Goal: Transaction & Acquisition: Purchase product/service

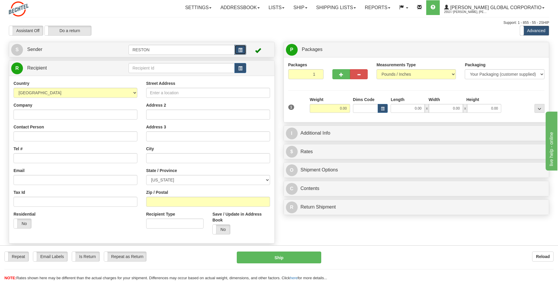
click at [241, 48] on span "button" at bounding box center [240, 50] width 4 height 4
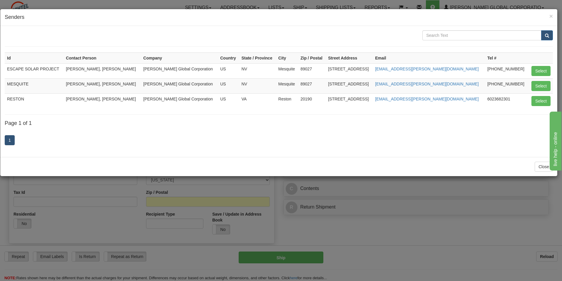
click at [147, 85] on td "Bechtel Global Corporation" at bounding box center [179, 85] width 77 height 15
click at [278, 84] on button "Select" at bounding box center [541, 86] width 19 height 10
type input "MESQUITE"
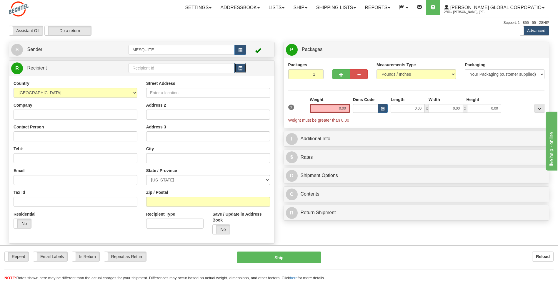
click at [241, 68] on span "button" at bounding box center [240, 68] width 4 height 4
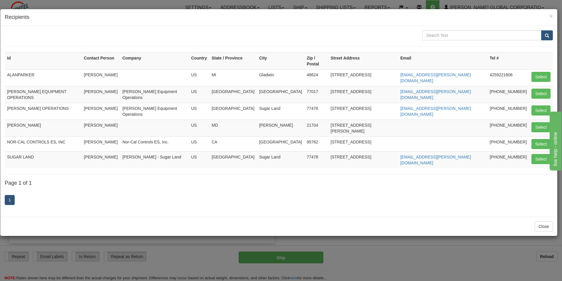
click at [189, 103] on td "Bechtel Equipment Operations" at bounding box center [154, 111] width 69 height 17
click at [278, 105] on button "Select" at bounding box center [541, 110] width 19 height 10
type input "BECHTEL OPERATIONS"
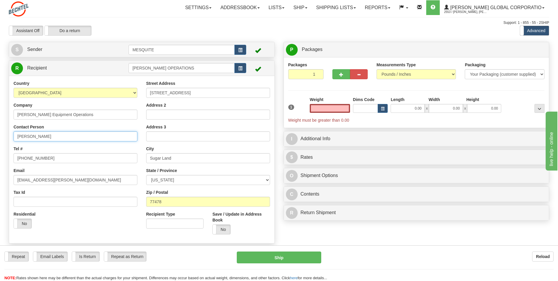
type input "0.00"
drag, startPoint x: 64, startPoint y: 138, endPoint x: 13, endPoint y: 138, distance: 51.2
click at [13, 132] on div "Country AFGHANISTAN ALAND ISLANDS ALBANIA ALGERIA AMERICAN SAMOA ANDORRA ANGOLA…" at bounding box center [75, 156] width 133 height 152
type input "Phillip Diamond"
drag, startPoint x: 65, startPoint y: 158, endPoint x: 12, endPoint y: 159, distance: 53.5
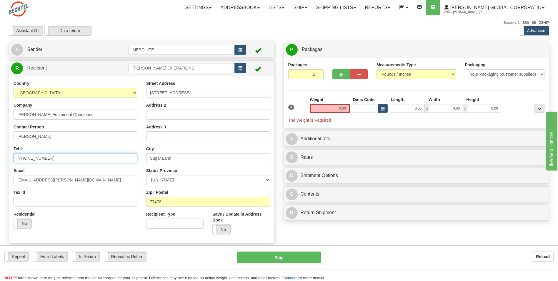
click at [12, 132] on div "Country AFGHANISTAN ALAND ISLANDS ALBANIA ALGERIA AMERICAN SAMOA ANDORRA ANGOLA…" at bounding box center [75, 156] width 133 height 152
type input "346-626-8262"
drag, startPoint x: 65, startPoint y: 179, endPoint x: -1, endPoint y: 182, distance: 66.2
click at [0, 132] on html "Training Course Close Toggle navigation Settings Shipping Preferences New Sende…" at bounding box center [279, 140] width 558 height 281
click at [278, 75] on span "button" at bounding box center [341, 75] width 4 height 4
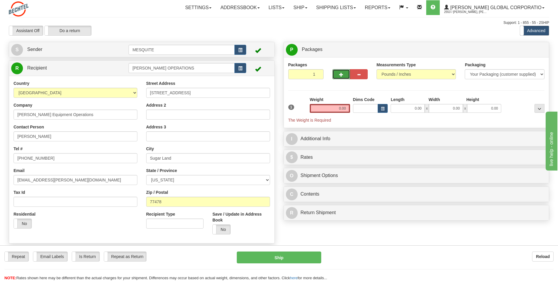
type input "2"
click at [278, 74] on select "Pounds / Inches Kilograms / Centimeters" at bounding box center [415, 74] width 79 height 10
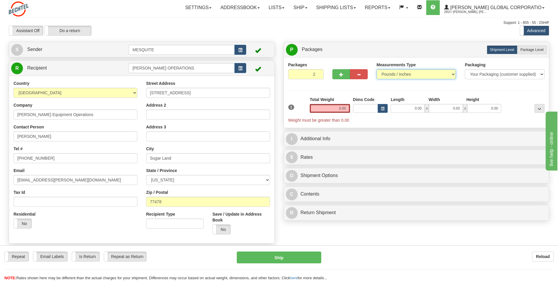
click at [278, 69] on select "Pounds / Inches Kilograms / Centimeters" at bounding box center [415, 74] width 79 height 10
click at [278, 109] on input "0.00" at bounding box center [330, 108] width 40 height 9
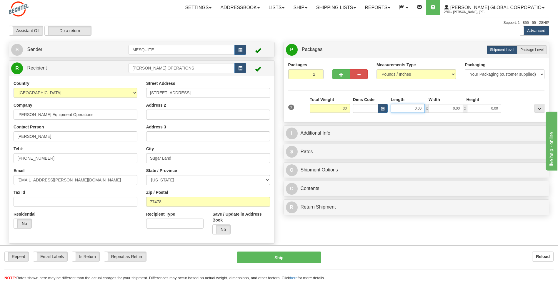
type input "30.00"
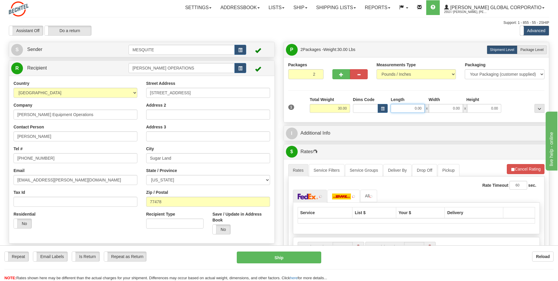
drag, startPoint x: 411, startPoint y: 108, endPoint x: 424, endPoint y: 108, distance: 12.3
click at [278, 108] on input "0.00" at bounding box center [407, 108] width 34 height 9
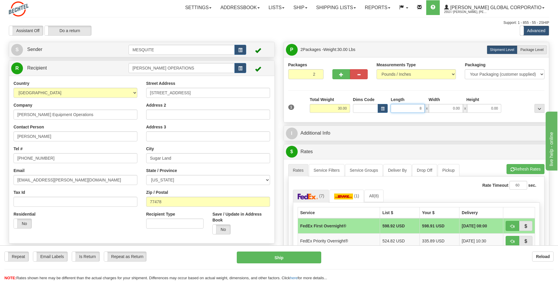
type input "8.00"
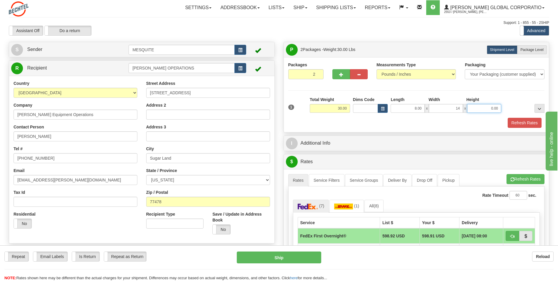
type input "14.00"
type input "18.00"
click at [278, 121] on button "Refresh Rates" at bounding box center [524, 123] width 34 height 10
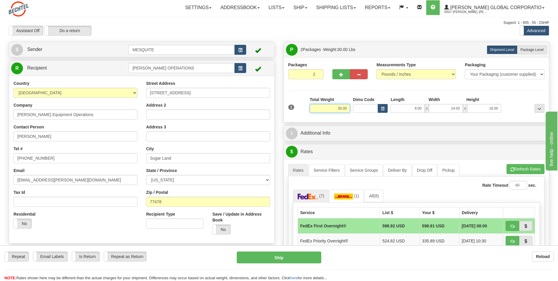
drag, startPoint x: 330, startPoint y: 111, endPoint x: 350, endPoint y: 108, distance: 20.4
click at [278, 108] on div "Total Weight 30.00" at bounding box center [329, 106] width 43 height 21
type input "15.00"
click at [278, 100] on div at bounding box center [524, 104] width 43 height 16
click at [278, 109] on div at bounding box center [524, 104] width 43 height 16
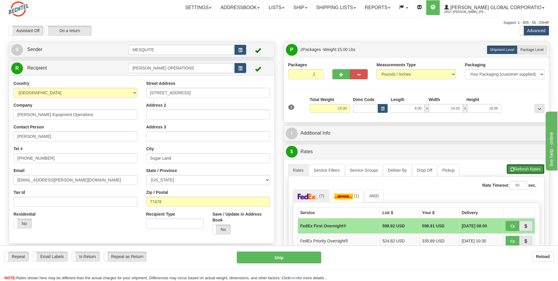
click at [278, 132] on button "Refresh Rates" at bounding box center [525, 169] width 38 height 10
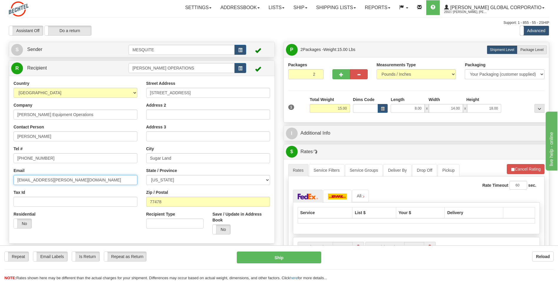
drag, startPoint x: 80, startPoint y: 181, endPoint x: -1, endPoint y: 176, distance: 81.3
click at [0, 132] on html "Training Course Close Toggle navigation Settings Shipping Preferences New Sende…" at bounding box center [279, 140] width 558 height 281
type input "pdiamond@bechtel.com"
click at [278, 132] on button "Refresh Rates" at bounding box center [525, 169] width 38 height 10
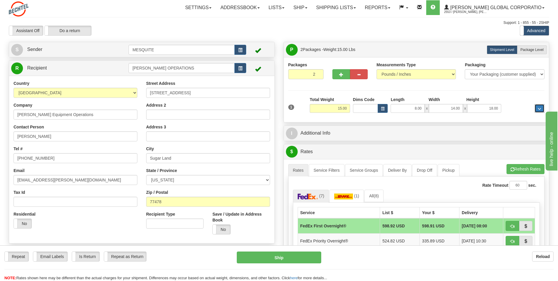
click at [278, 110] on span "..." at bounding box center [539, 108] width 4 height 3
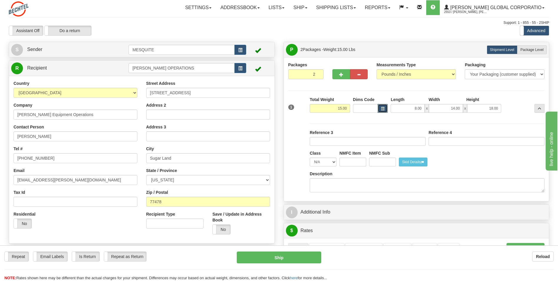
click at [278, 110] on span "button" at bounding box center [383, 108] width 4 height 3
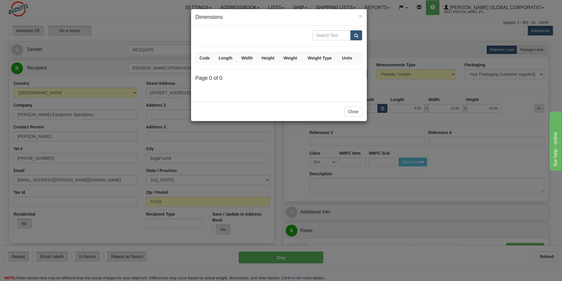
click at [278, 110] on div "× Dimensions Code Length Width Height Weight Weight Type Units Page 0 of 0 Close" at bounding box center [281, 140] width 562 height 281
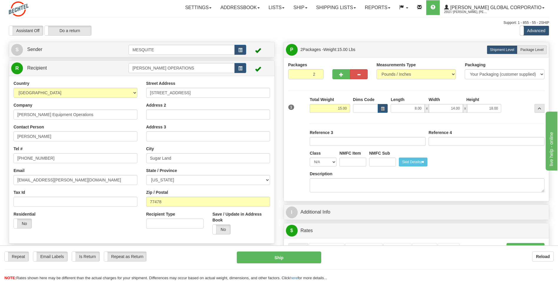
click at [278, 121] on div "Packaging Your Packaging (customer supplied) Envelope (carrier supplied) Pack (…" at bounding box center [427, 156] width 238 height 79
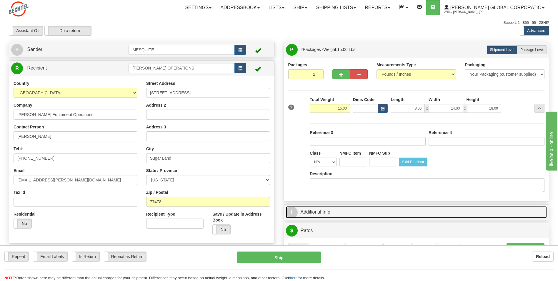
click at [278, 132] on span "I" at bounding box center [292, 212] width 12 height 12
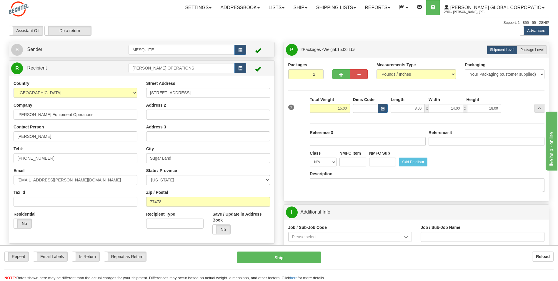
click at [278, 132] on div "Packaging Your Packaging (customer supplied) Envelope (carrier supplied) Pack (…" at bounding box center [427, 162] width 238 height 67
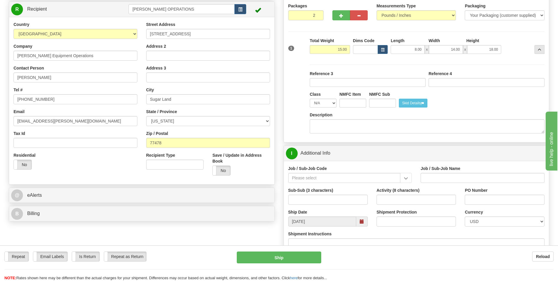
scroll to position [88, 0]
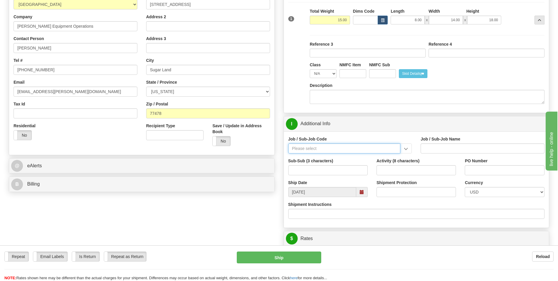
click at [278, 132] on input "Job / Sub-Job Code" at bounding box center [344, 148] width 112 height 10
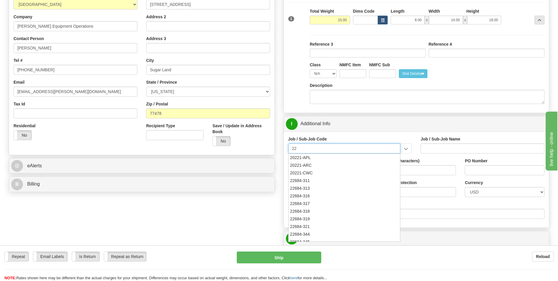
type input "22"
click at [127, 132] on div "Residential Yes No" at bounding box center [75, 134] width 133 height 22
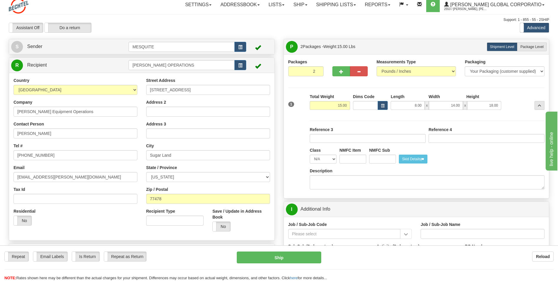
scroll to position [0, 0]
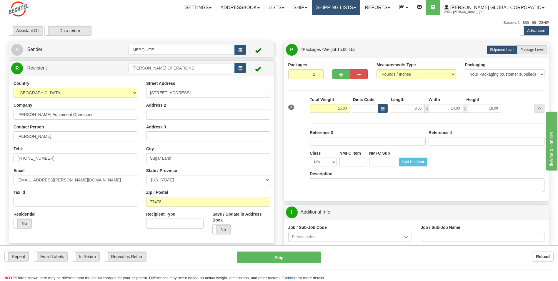
click at [278, 6] on link "Shipping lists" at bounding box center [336, 7] width 49 height 15
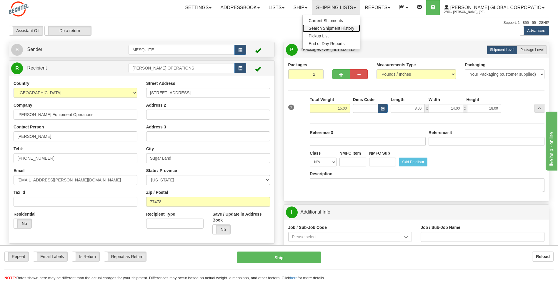
click at [278, 28] on span "Search Shipment History" at bounding box center [331, 28] width 46 height 5
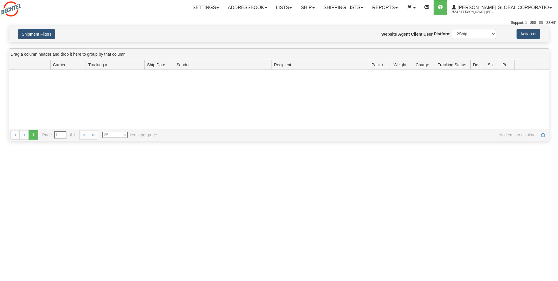
type input "From [DATE] To [DATE]"
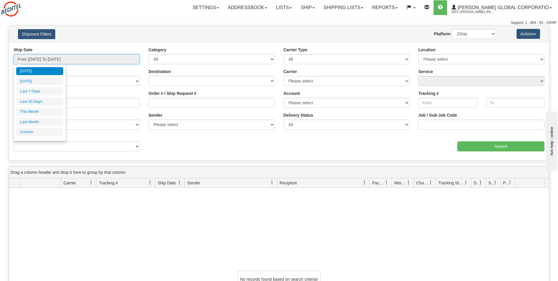
click at [131, 59] on input "From [DATE] To [DATE]" at bounding box center [77, 59] width 126 height 10
type input "08/11/2025"
type input "[DATE]"
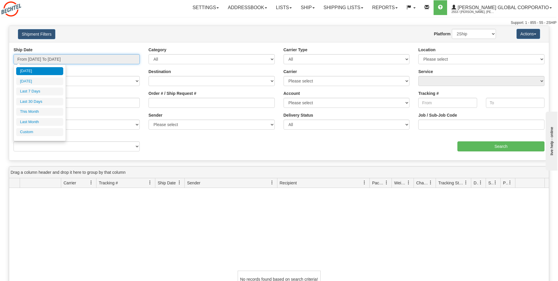
type input "08/01/2025"
type input "08/31/2025"
type input "[DATE]"
type input "07/01/2025"
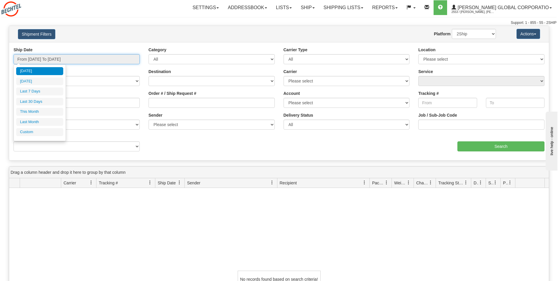
type input "07/31/2025"
type input "[DATE]"
click at [47, 131] on li "Custom" at bounding box center [39, 132] width 47 height 8
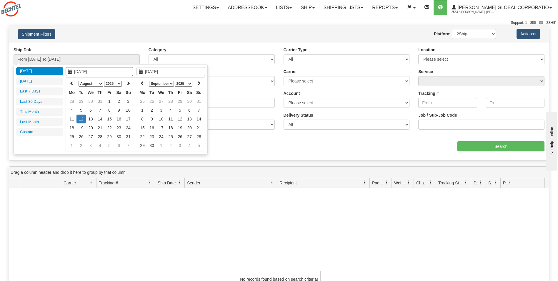
type input "07/01/2025"
type input "07/31/2025"
type input "08/01/2025"
type input "08/31/2025"
type input "[DATE]"
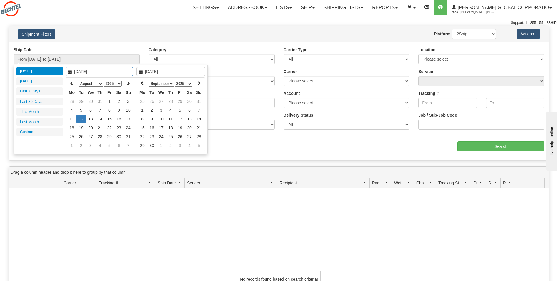
type input "[DATE]"
type input "09/01/2025"
click at [143, 108] on td "1" at bounding box center [142, 110] width 9 height 9
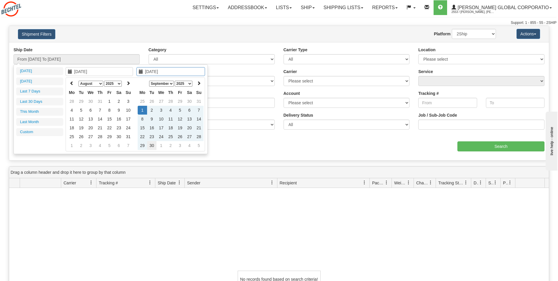
type input "09/30/2025"
click at [154, 146] on td "30" at bounding box center [151, 145] width 9 height 9
type input "From 09/01/2025 To 09/30/2025"
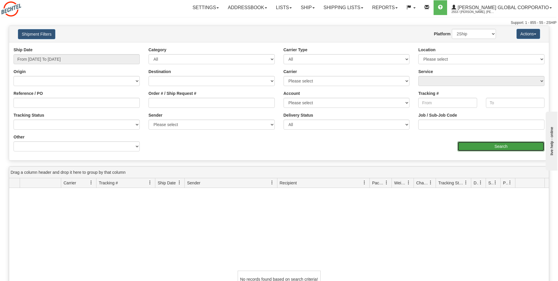
click at [492, 144] on input "Search" at bounding box center [500, 146] width 87 height 10
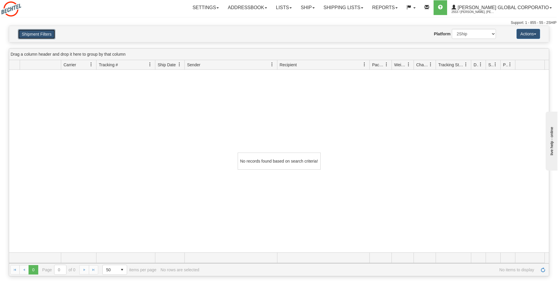
click at [36, 31] on button "Shipment Filters" at bounding box center [36, 34] width 37 height 10
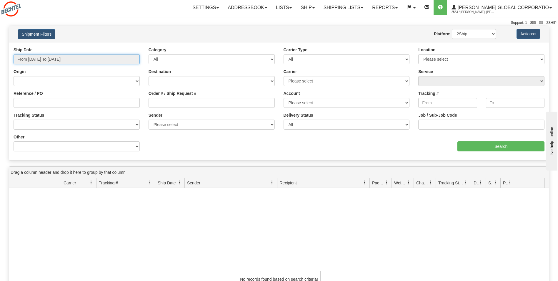
click at [134, 60] on input "From 09/01/2025 To 09/30/2025" at bounding box center [77, 59] width 126 height 10
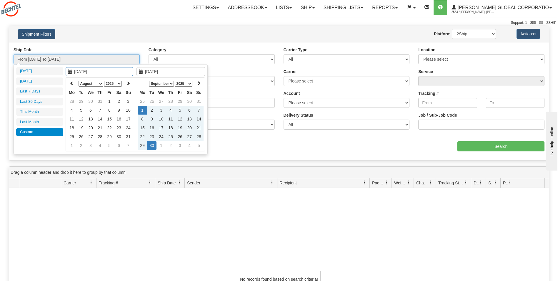
type input "08/11/2025"
type input "09/01/2025"
type input "09/30/2025"
click at [94, 70] on input "09/01/2025" at bounding box center [99, 71] width 67 height 9
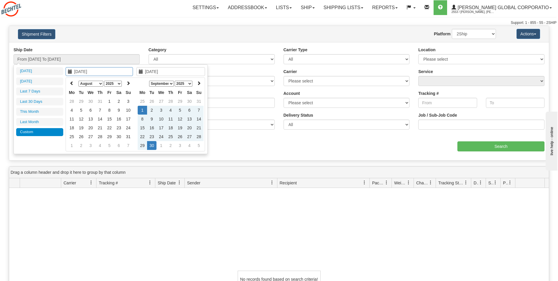
click at [78, 71] on input "09/01/2025" at bounding box center [99, 71] width 67 height 9
type input "07/01/2025"
click at [150, 71] on input "09/30/2025" at bounding box center [170, 71] width 69 height 9
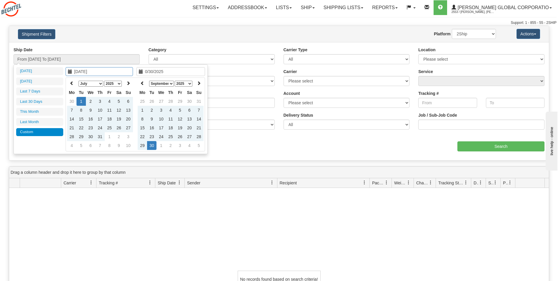
type input "07/30/2025"
click at [329, 143] on div "aaa Search" at bounding box center [414, 142] width 270 height 17
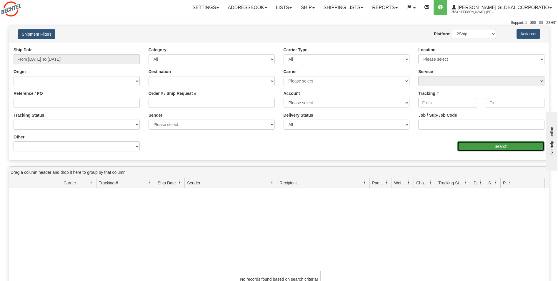
click at [527, 144] on input "Search" at bounding box center [500, 146] width 87 height 10
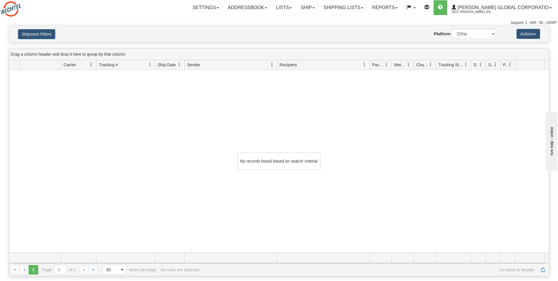
click at [434, 149] on div "No records found based on search criteria!" at bounding box center [279, 161] width 540 height 182
click at [145, 14] on div "Settings Shipping Preferences Fields Preferences New Store Connections Addressb…" at bounding box center [328, 7] width 458 height 15
click at [311, 10] on link "Ship" at bounding box center [307, 7] width 23 height 15
click at [313, 23] on link "Ship Screen" at bounding box center [295, 21] width 46 height 8
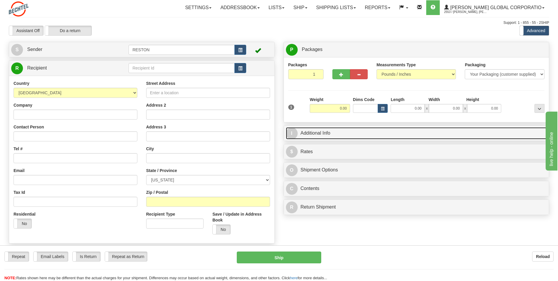
click at [298, 131] on link "I Additional Info" at bounding box center [416, 133] width 261 height 12
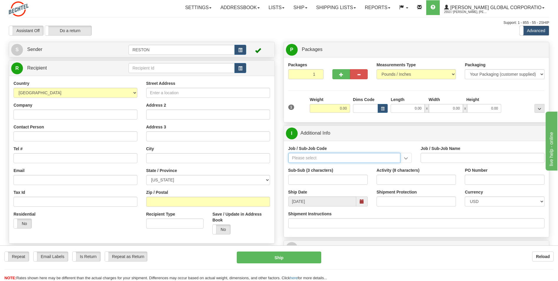
click at [361, 157] on input "Job / Sub-Job Code" at bounding box center [344, 158] width 112 height 10
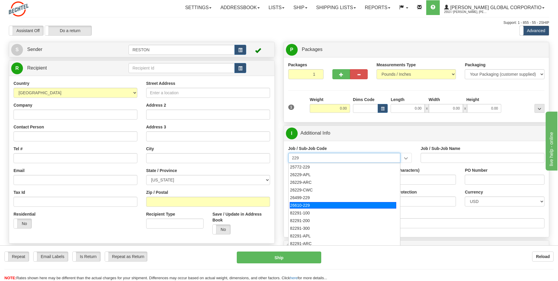
click at [320, 206] on div "26610-229" at bounding box center [343, 205] width 106 height 6
type input "26610-229"
type input "COLLAHUASI UJINA GROWTH PROJECT - PG210 CORREAS E"
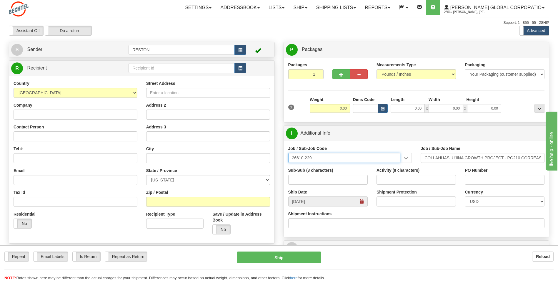
click at [375, 157] on input "26610-229" at bounding box center [344, 158] width 112 height 10
drag, startPoint x: 353, startPoint y: 159, endPoint x: 245, endPoint y: 160, distance: 107.9
click at [245, 42] on div "Create a label for the return Create Pickup Without Label S Sender RESTON" at bounding box center [278, 42] width 549 height 0
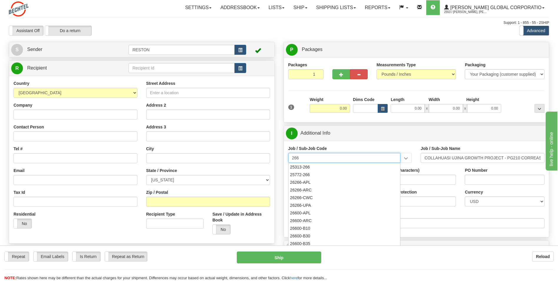
drag, startPoint x: 324, startPoint y: 158, endPoint x: 264, endPoint y: 162, distance: 60.4
click at [264, 42] on div "Create a label for the return Create Pickup Without Label S Sender RESTON" at bounding box center [278, 42] width 549 height 0
type input "266"
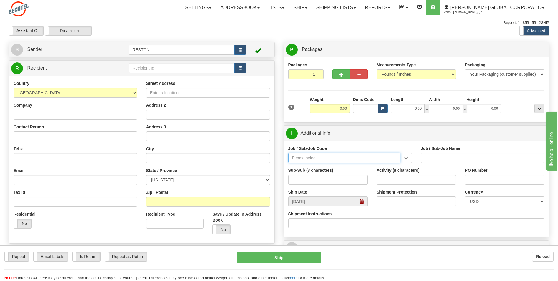
click at [324, 156] on input "Job / Sub-Job Code" at bounding box center [344, 158] width 112 height 10
type input "w"
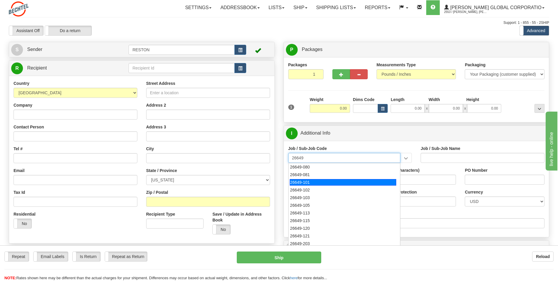
click at [332, 180] on div "26649-101" at bounding box center [343, 182] width 106 height 6
type input "26649-101"
type input "ESCAPE SOLAR PROJECT - RFS1 - 30% DESIGN AND LONG"
type input "26649-101"
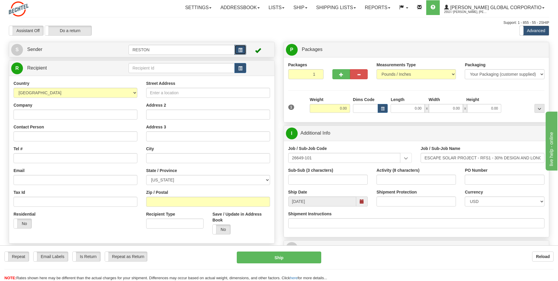
click at [242, 50] on button "button" at bounding box center [240, 50] width 12 height 10
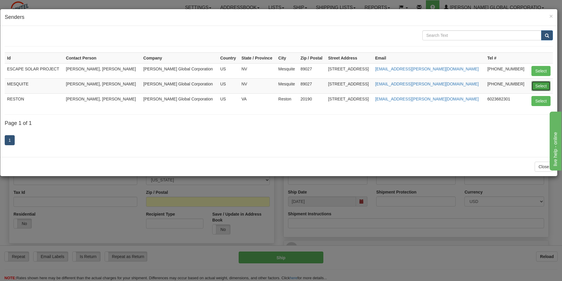
click at [538, 84] on button "Select" at bounding box center [541, 86] width 19 height 10
type input "MESQUITE"
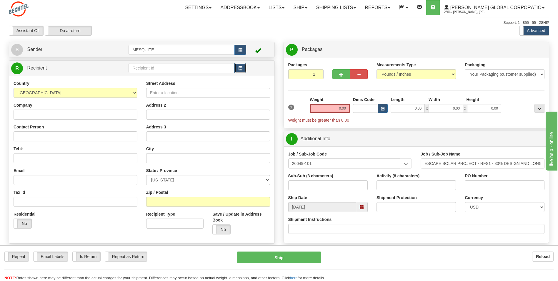
click at [241, 66] on span "button" at bounding box center [240, 68] width 4 height 4
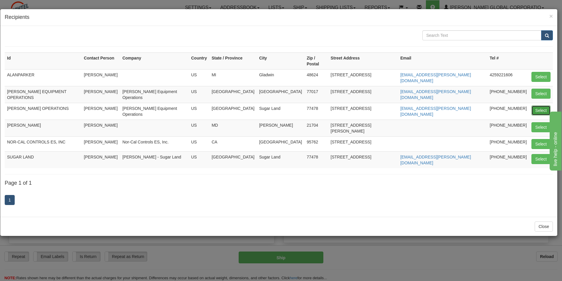
click at [542, 105] on button "Select" at bounding box center [541, 110] width 19 height 10
type input "BECHTEL OPERATIONS"
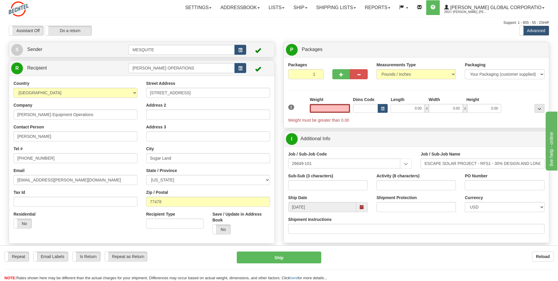
type input "0.00"
drag, startPoint x: 65, startPoint y: 137, endPoint x: -1, endPoint y: 138, distance: 66.2
click at [0, 138] on html "Training Course Close Toggle navigation Settings Shipping Preferences New Sende…" at bounding box center [279, 140] width 558 height 281
type input "Phillip Diamond"
drag, startPoint x: 61, startPoint y: 157, endPoint x: -1, endPoint y: 153, distance: 62.5
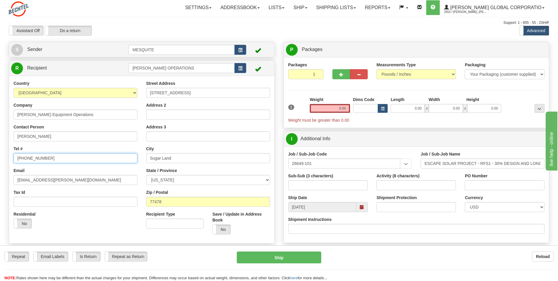
click at [0, 153] on html "Training Course Close Toggle navigation Settings Shipping Preferences New Sende…" at bounding box center [279, 140] width 558 height 281
type input "346-626-8262"
drag, startPoint x: 82, startPoint y: 178, endPoint x: -1, endPoint y: 179, distance: 83.5
click at [0, 179] on html "Training Course Close Toggle navigation Settings Shipping Preferences New Sende…" at bounding box center [279, 140] width 558 height 281
type input "pdiamond@bechtel.com"
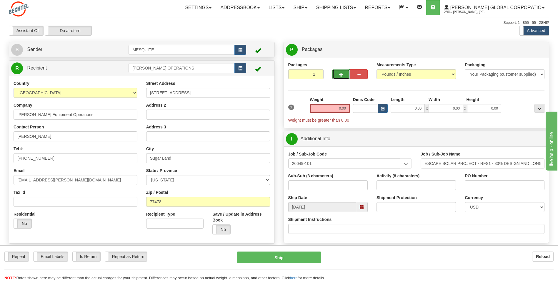
click at [348, 71] on button "button" at bounding box center [341, 74] width 18 height 10
type input "2"
click at [338, 104] on input "0.00" at bounding box center [330, 108] width 40 height 9
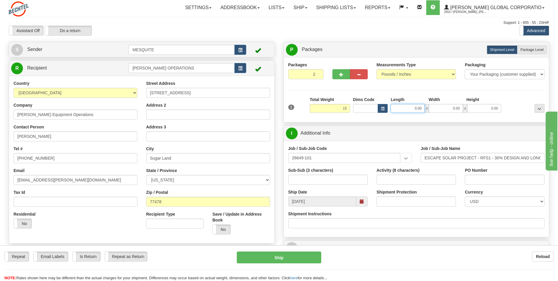
type input "15.00"
click at [416, 106] on input "0.00" at bounding box center [407, 108] width 34 height 9
type input "8.00"
click at [458, 111] on input "0.00" at bounding box center [446, 108] width 34 height 9
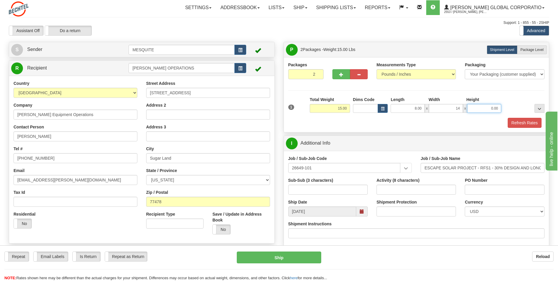
type input "14.00"
click at [479, 106] on input "0.00" at bounding box center [484, 108] width 34 height 9
type input "18.00"
click at [544, 110] on button "..." at bounding box center [539, 108] width 10 height 9
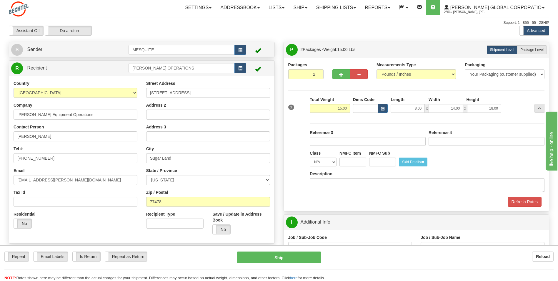
drag, startPoint x: 467, startPoint y: 154, endPoint x: 490, endPoint y: 178, distance: 32.9
click at [467, 155] on div "Packaging Your Packaging (customer supplied) Envelope (carrier supplied) Pack (…" at bounding box center [427, 162] width 238 height 67
click at [522, 203] on button "Refresh Rates" at bounding box center [524, 201] width 34 height 10
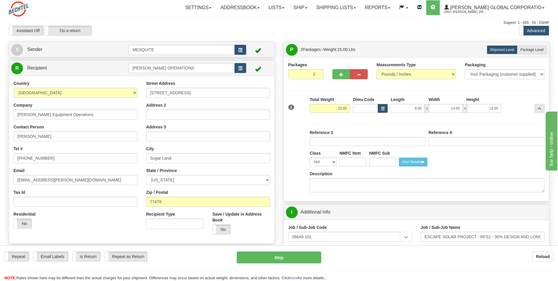
click at [500, 84] on div "Packages 2 1" at bounding box center [416, 73] width 265 height 23
drag, startPoint x: 333, startPoint y: 108, endPoint x: 364, endPoint y: 110, distance: 31.8
click at [364, 110] on div "1 Total Weight 15.00 Dims Code x" at bounding box center [416, 106] width 259 height 21
click at [526, 121] on div "Packaging Your Packaging (customer supplied) Envelope (carrier supplied) Pack (…" at bounding box center [427, 156] width 238 height 79
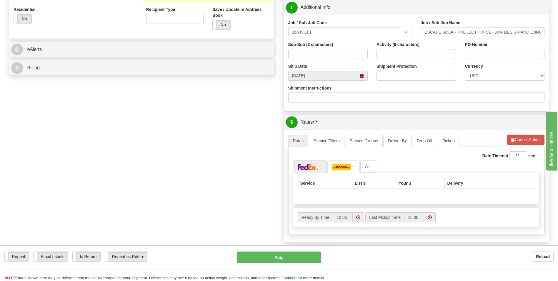
scroll to position [206, 0]
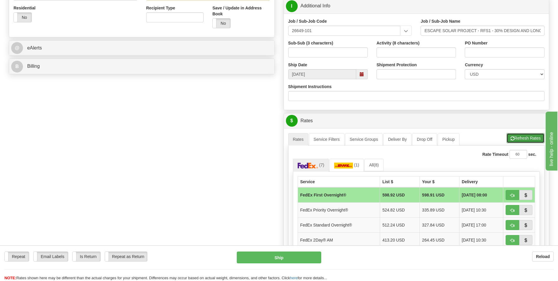
click at [526, 136] on button "Refresh Rates" at bounding box center [525, 138] width 38 height 10
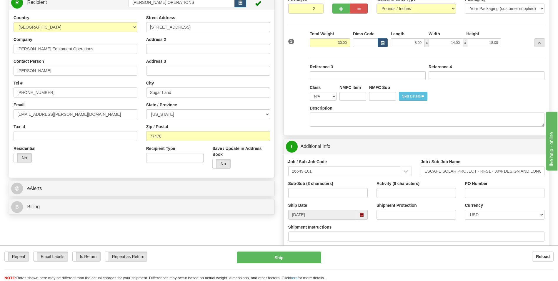
scroll to position [59, 0]
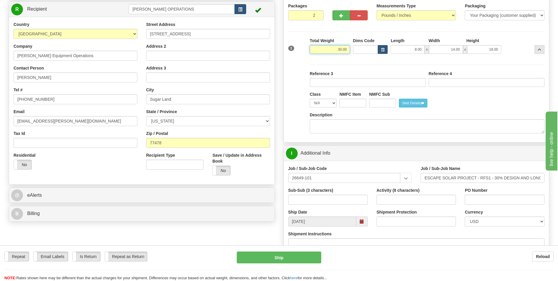
drag, startPoint x: 334, startPoint y: 49, endPoint x: 360, endPoint y: 49, distance: 25.9
click at [360, 49] on div "1 Total Weight 30.00 Dims Code x" at bounding box center [416, 48] width 259 height 21
type input "15.00"
click at [476, 70] on div "Packaging Your Packaging (customer supplied) Envelope (carrier supplied) Pack (…" at bounding box center [427, 100] width 235 height 73
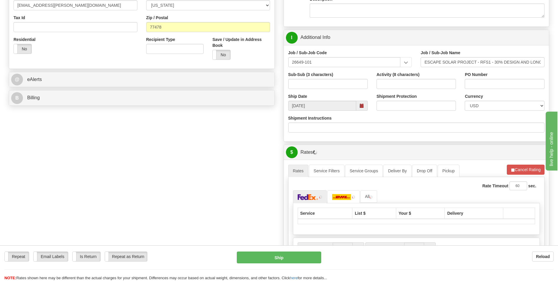
scroll to position [176, 0]
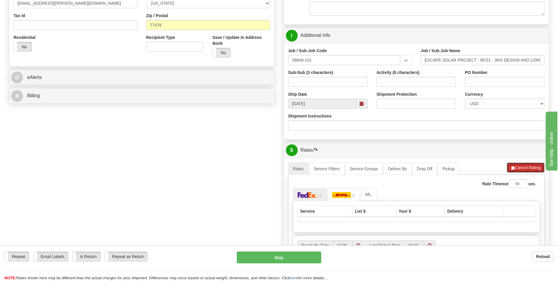
click at [528, 165] on button "Cancel Rating" at bounding box center [526, 167] width 38 height 10
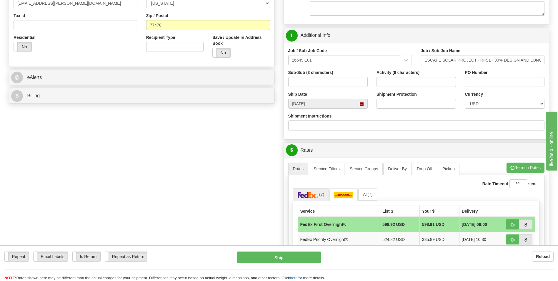
click at [484, 131] on div "Shipment Instructions" at bounding box center [416, 124] width 265 height 22
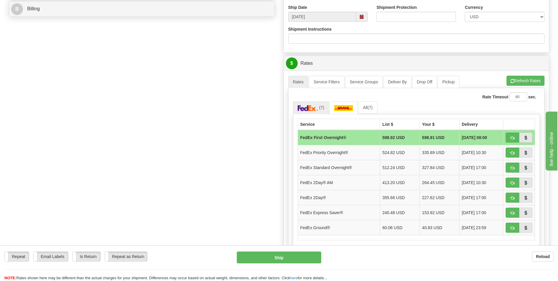
scroll to position [265, 0]
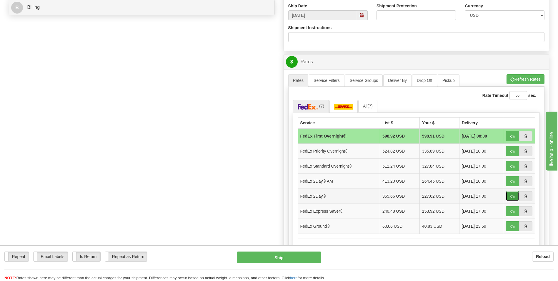
click at [510, 195] on span "button" at bounding box center [512, 196] width 4 height 4
type input "03"
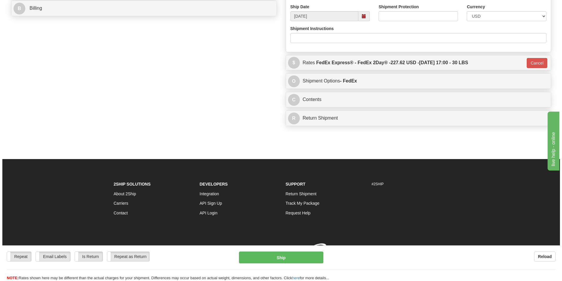
scroll to position [264, 0]
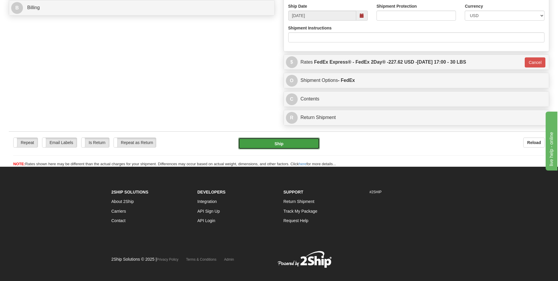
click at [283, 142] on button "Ship" at bounding box center [278, 143] width 81 height 12
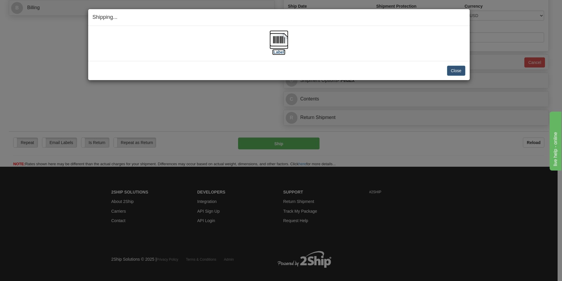
click at [281, 41] on img at bounding box center [279, 39] width 19 height 19
click at [460, 72] on button "Close" at bounding box center [456, 71] width 18 height 10
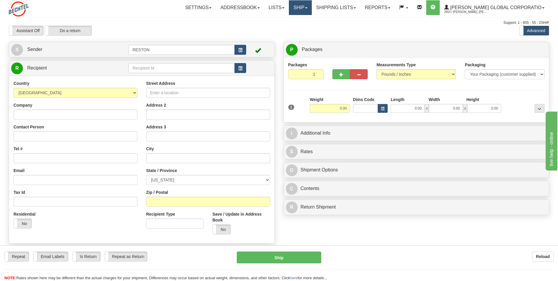
click at [311, 8] on link "Ship" at bounding box center [300, 7] width 23 height 15
click at [357, 8] on link "Shipping lists" at bounding box center [336, 7] width 49 height 15
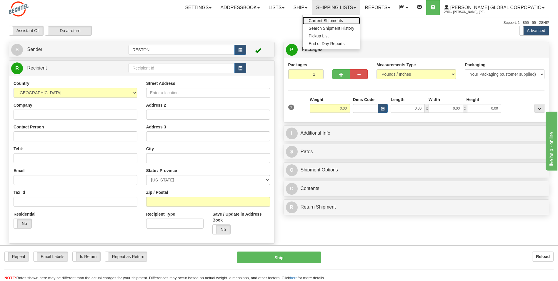
click at [343, 20] on span "Current Shipments" at bounding box center [325, 20] width 34 height 5
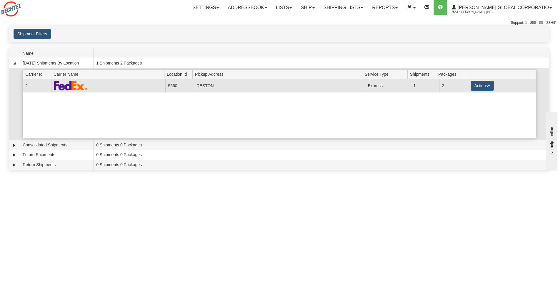
click at [273, 84] on td "RESTON" at bounding box center [279, 85] width 171 height 13
click at [77, 83] on img at bounding box center [71, 86] width 34 height 10
click at [480, 88] on button "Actions" at bounding box center [482, 86] width 24 height 10
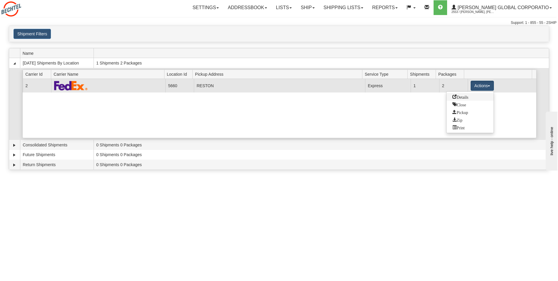
click at [470, 96] on link "Details" at bounding box center [469, 97] width 47 height 8
